Goal: Information Seeking & Learning: Learn about a topic

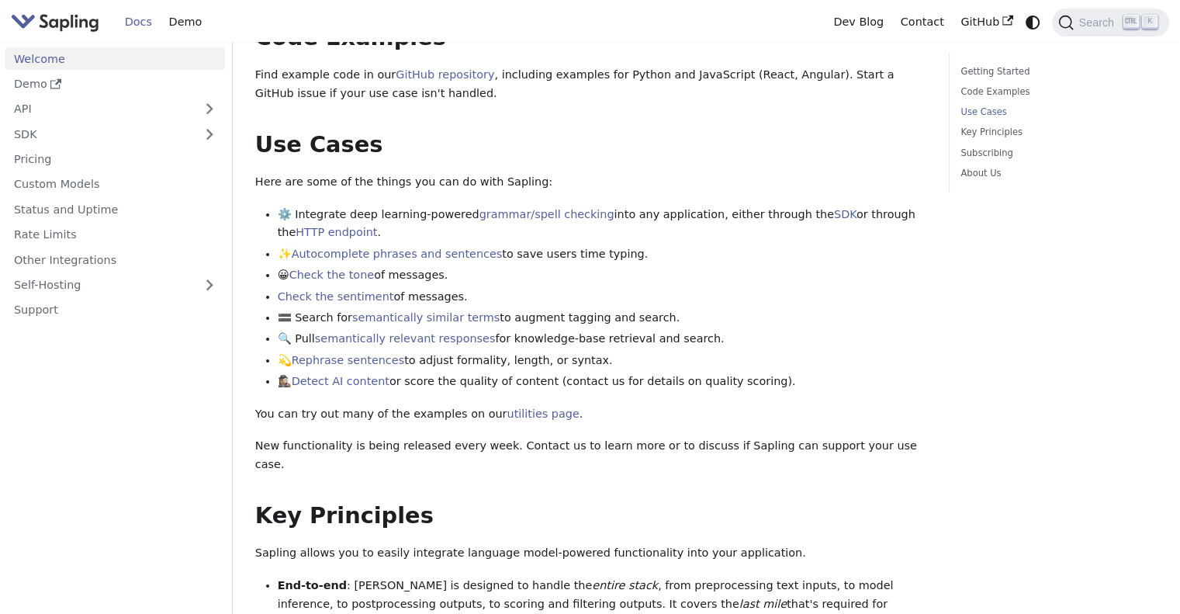
scroll to position [523, 0]
click at [514, 210] on link "grammar/spell checking" at bounding box center [547, 212] width 135 height 12
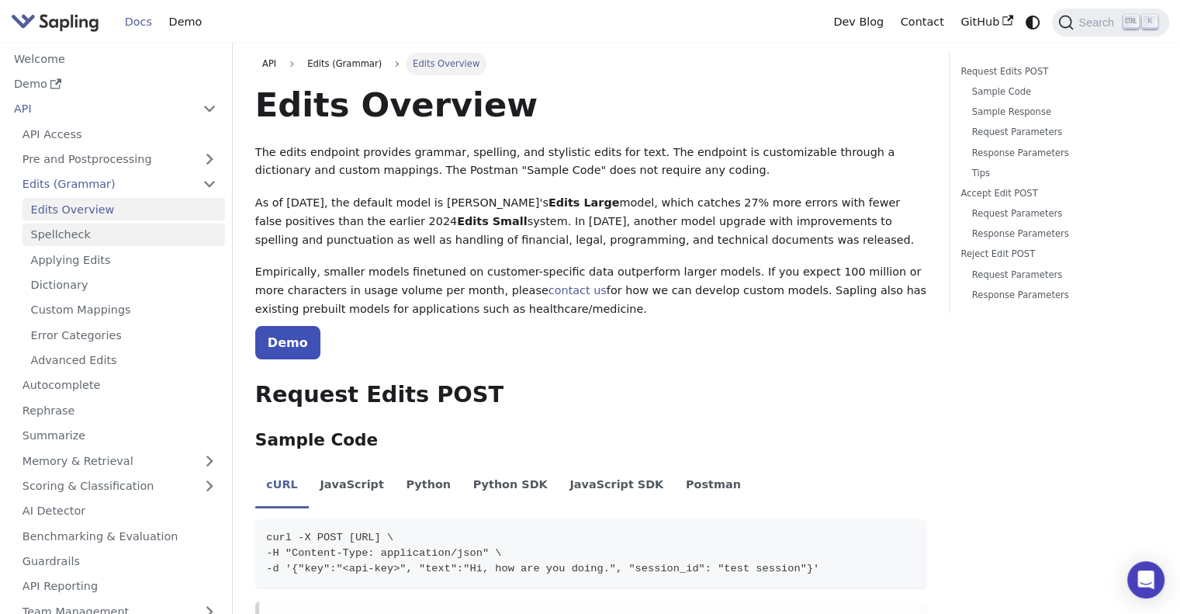
click at [50, 241] on link "Spellcheck" at bounding box center [124, 234] width 203 height 23
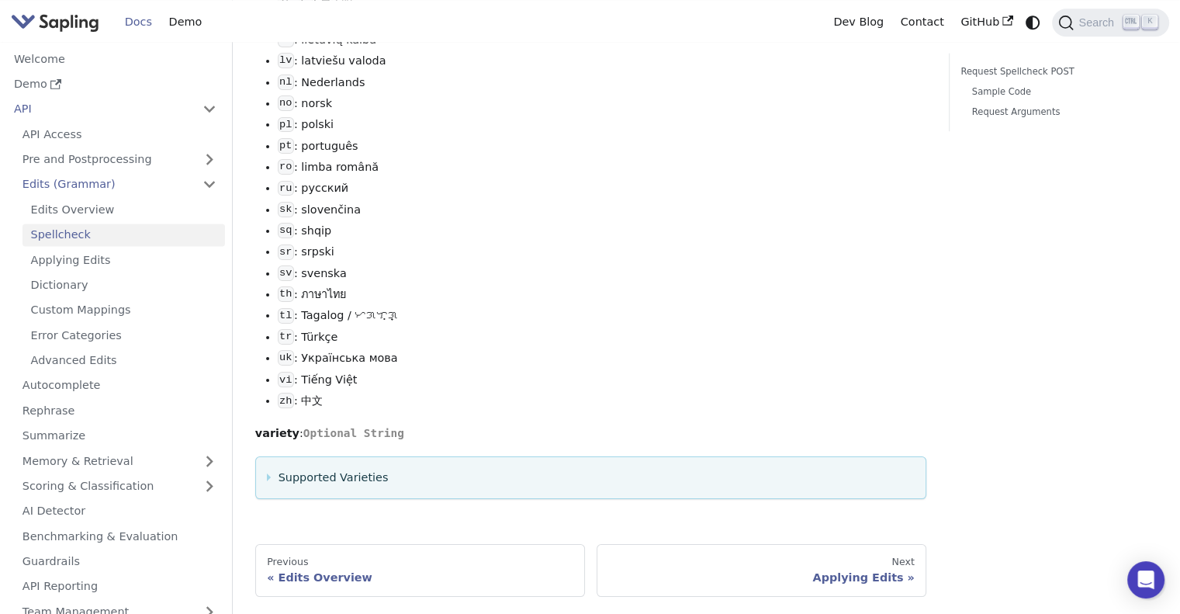
scroll to position [261, 0]
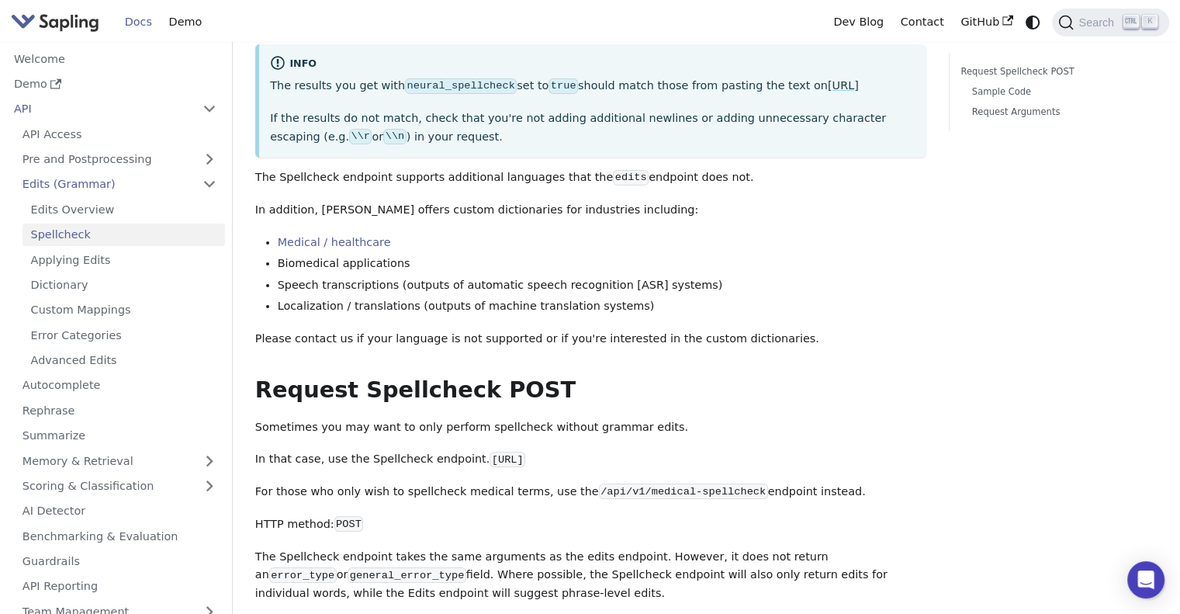
click at [546, 287] on li "Speech transcriptions (outputs of automatic speech recognition [ASR] systems)" at bounding box center [603, 285] width 650 height 19
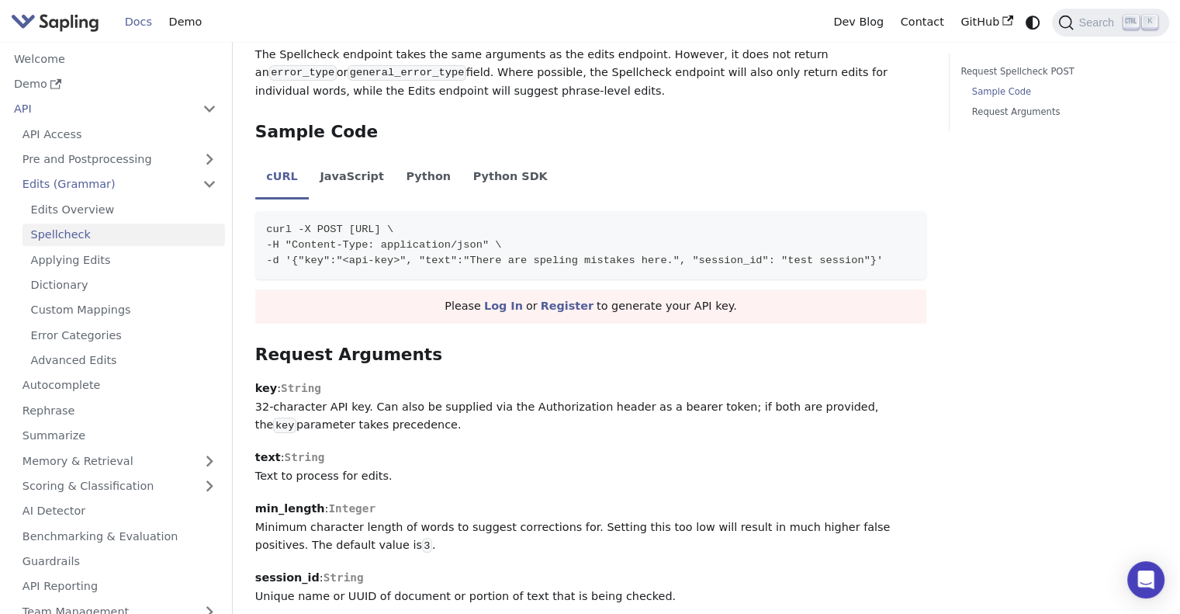
scroll to position [764, 0]
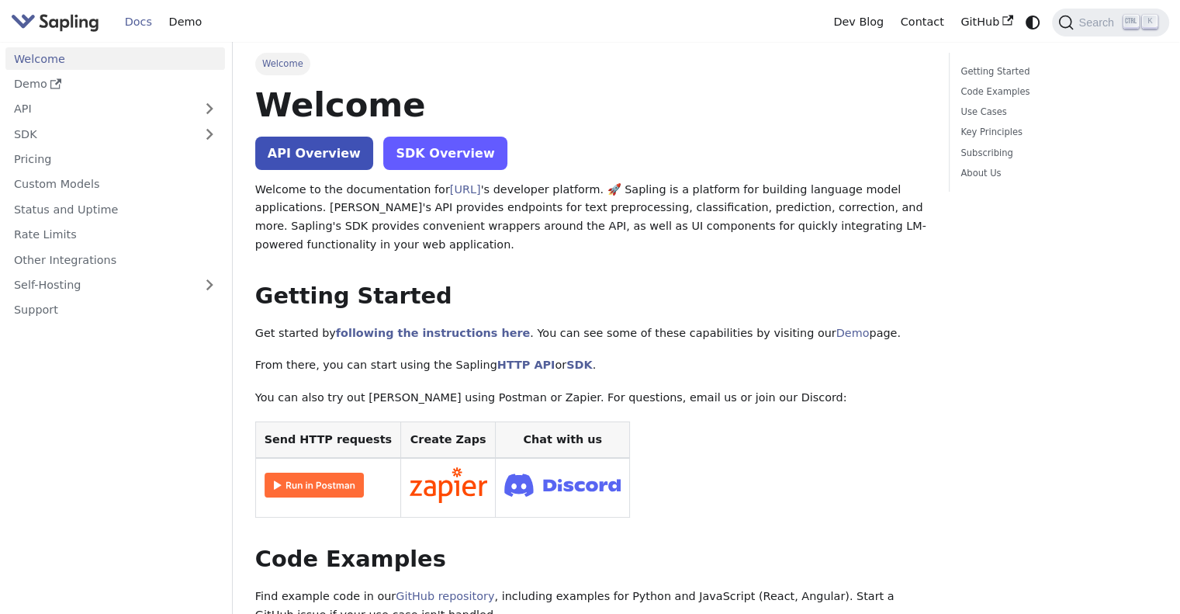
click at [442, 144] on link "SDK Overview" at bounding box center [444, 153] width 123 height 33
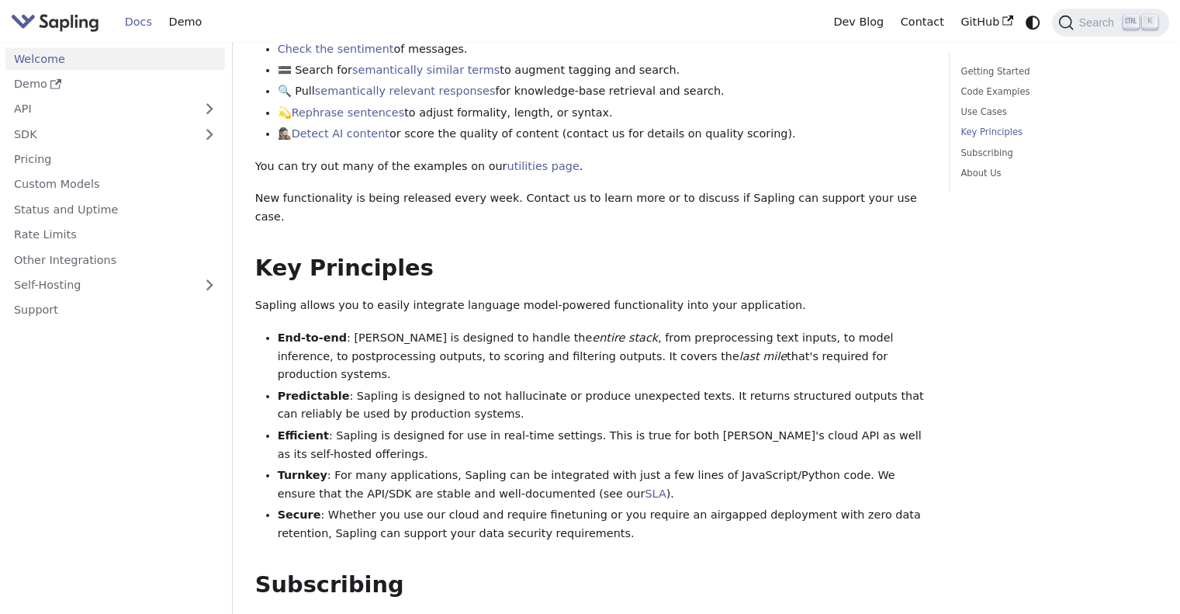
scroll to position [771, 0]
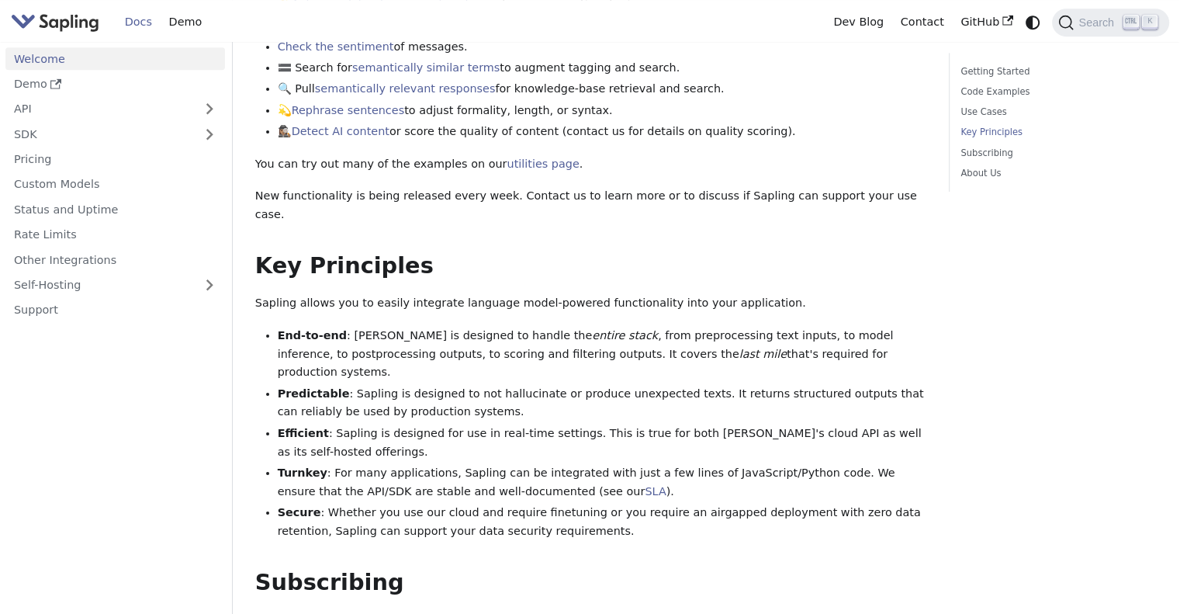
click at [767, 261] on div "Welcome API Overview SDK Overview Welcome to the documentation for Sapling.ai '…" at bounding box center [590, 102] width 671 height 1581
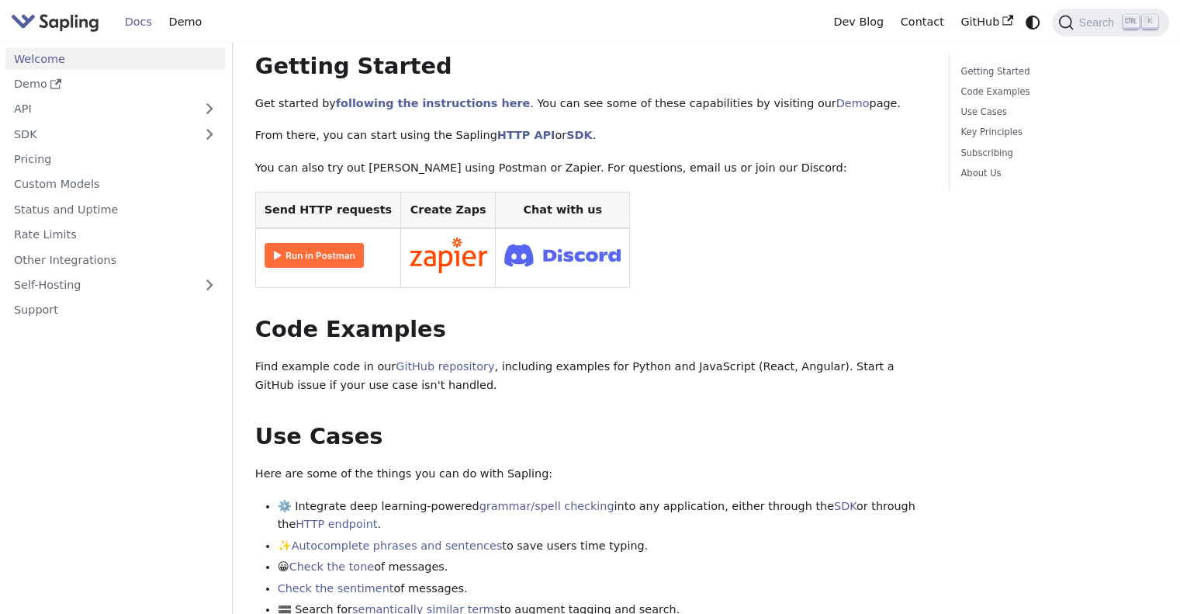
scroll to position [0, 0]
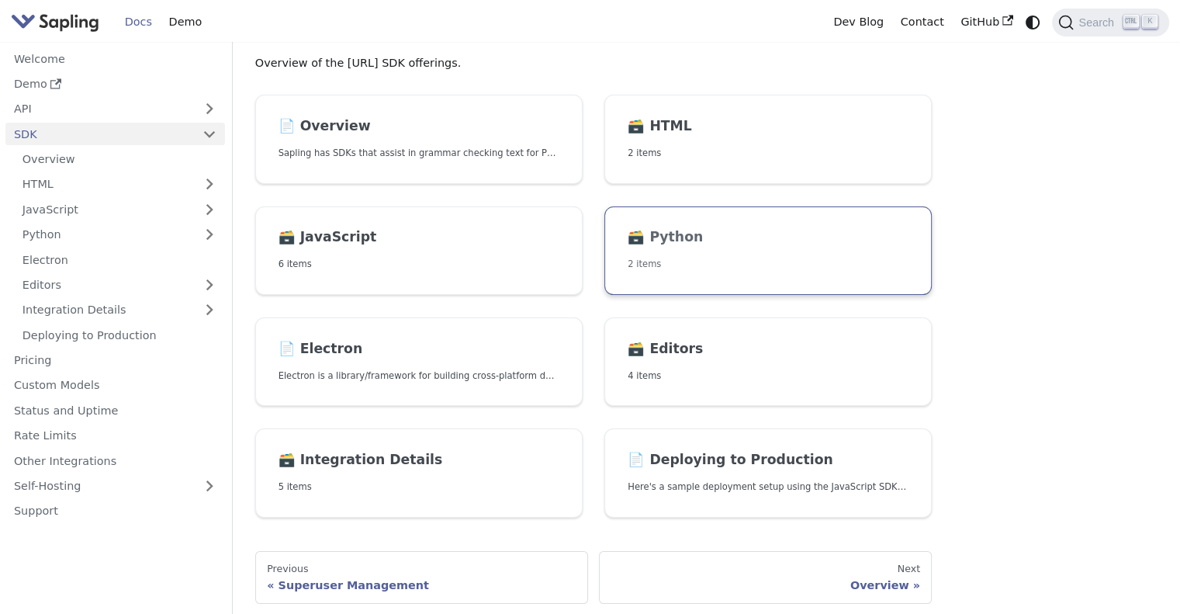
scroll to position [90, 0]
click at [677, 262] on p "2 items" at bounding box center [768, 263] width 281 height 15
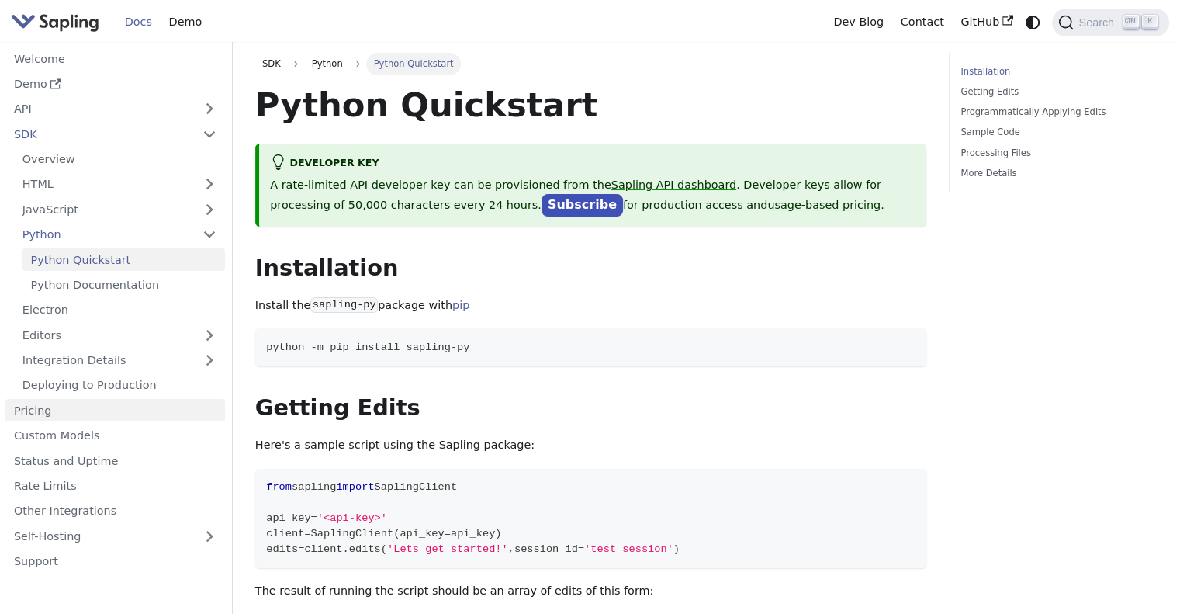
click at [47, 409] on link "Pricing" at bounding box center [115, 410] width 220 height 23
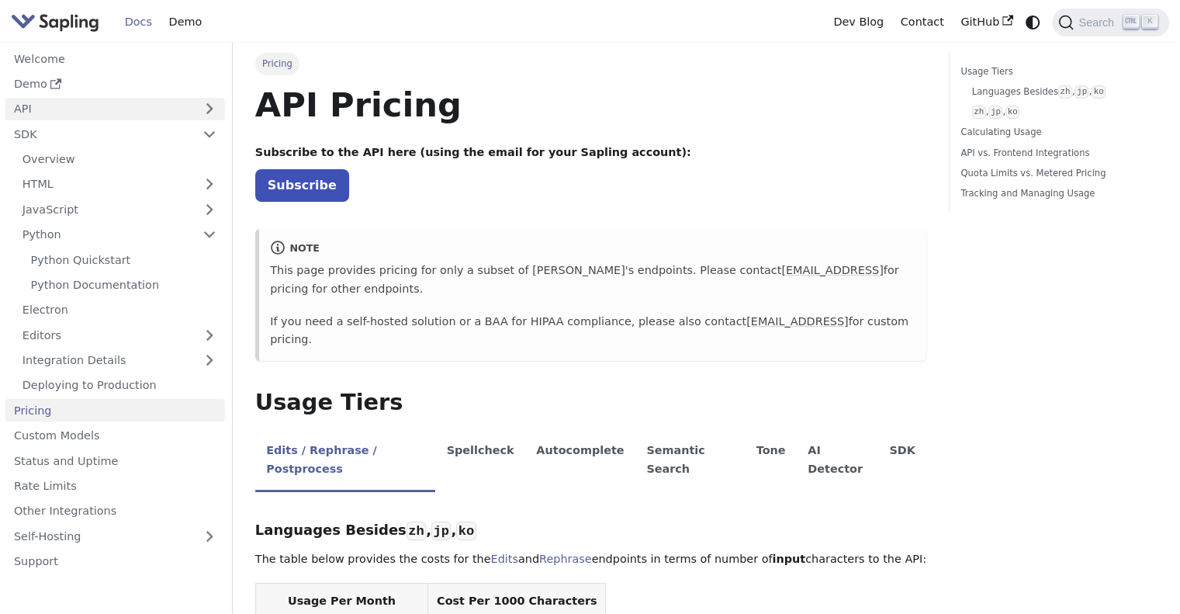
click at [179, 105] on link "API" at bounding box center [99, 109] width 189 height 23
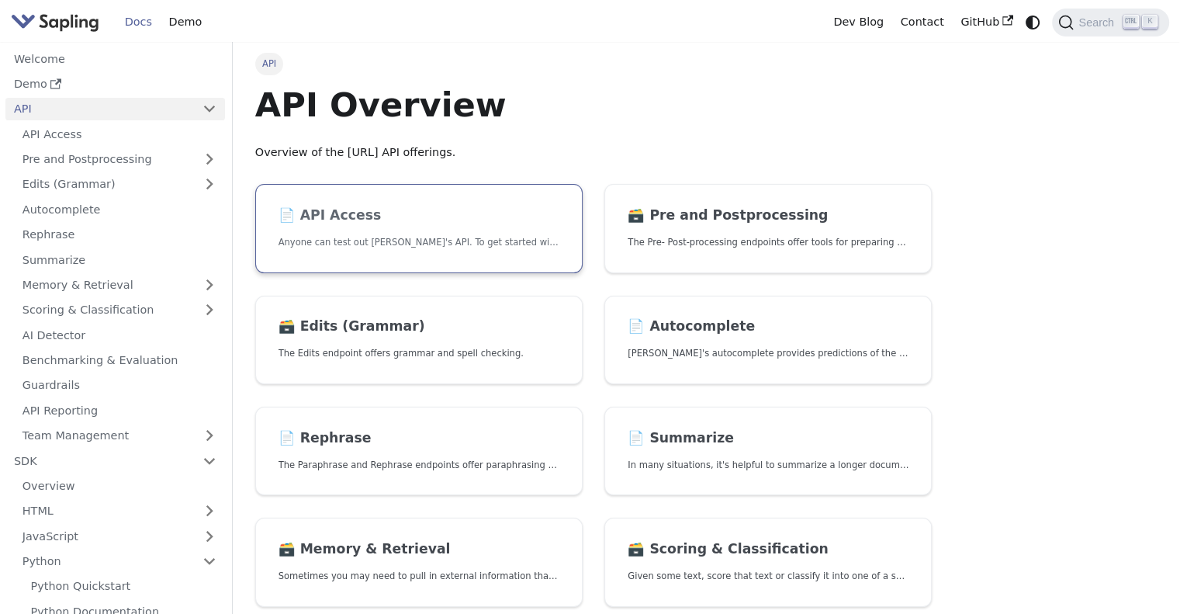
click at [349, 203] on link "📄️ API Access Anyone can test out Sapling's API. To get started with the API, s…" at bounding box center [418, 228] width 327 height 89
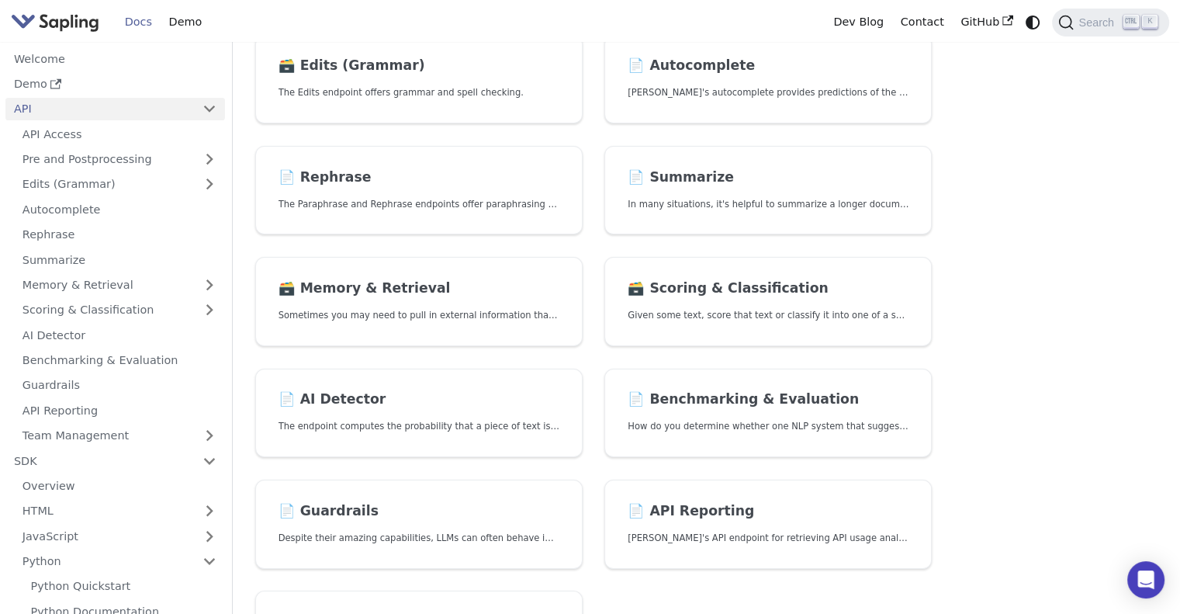
scroll to position [130, 0]
